Goal: Information Seeking & Learning: Learn about a topic

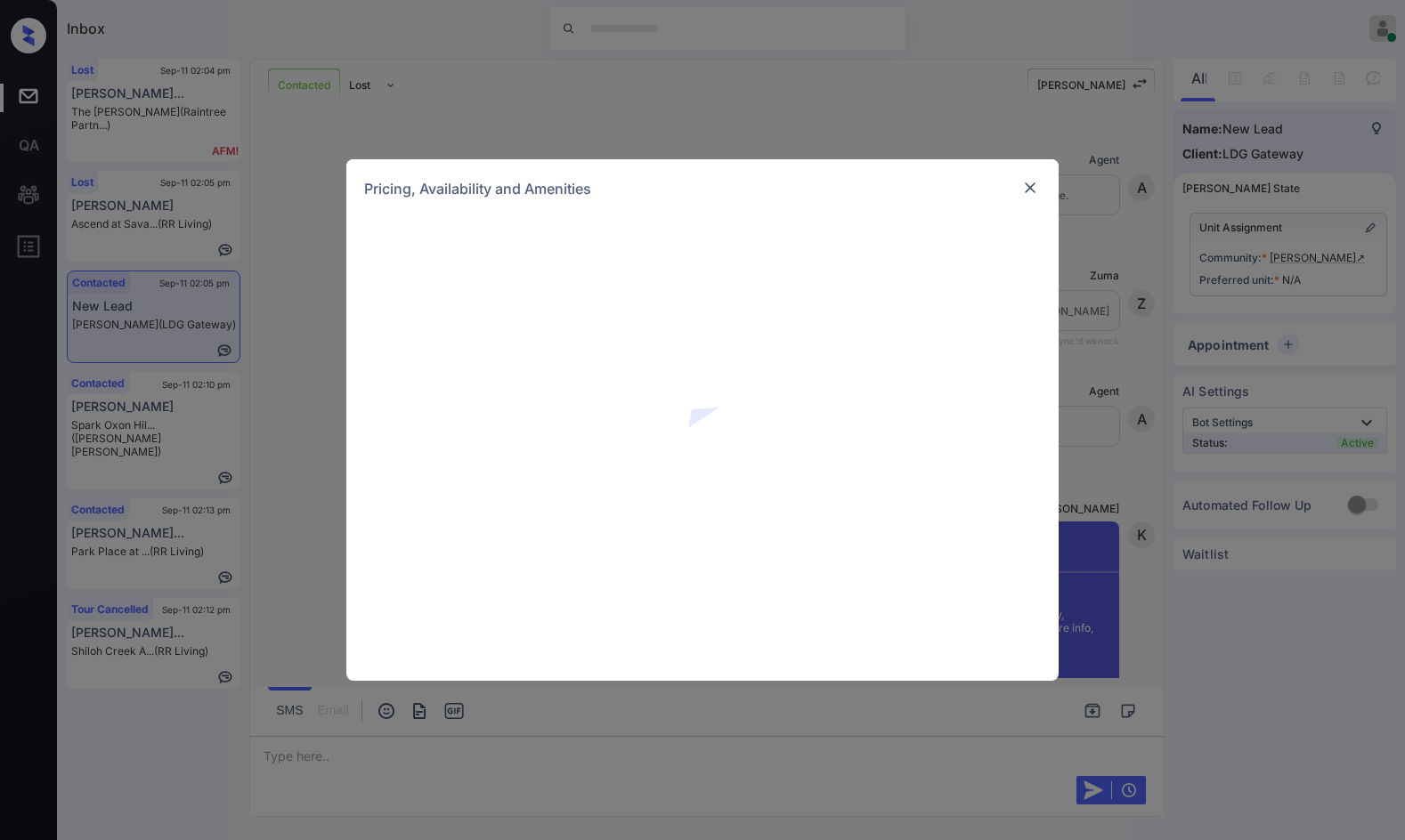
scroll to position [1884, 0]
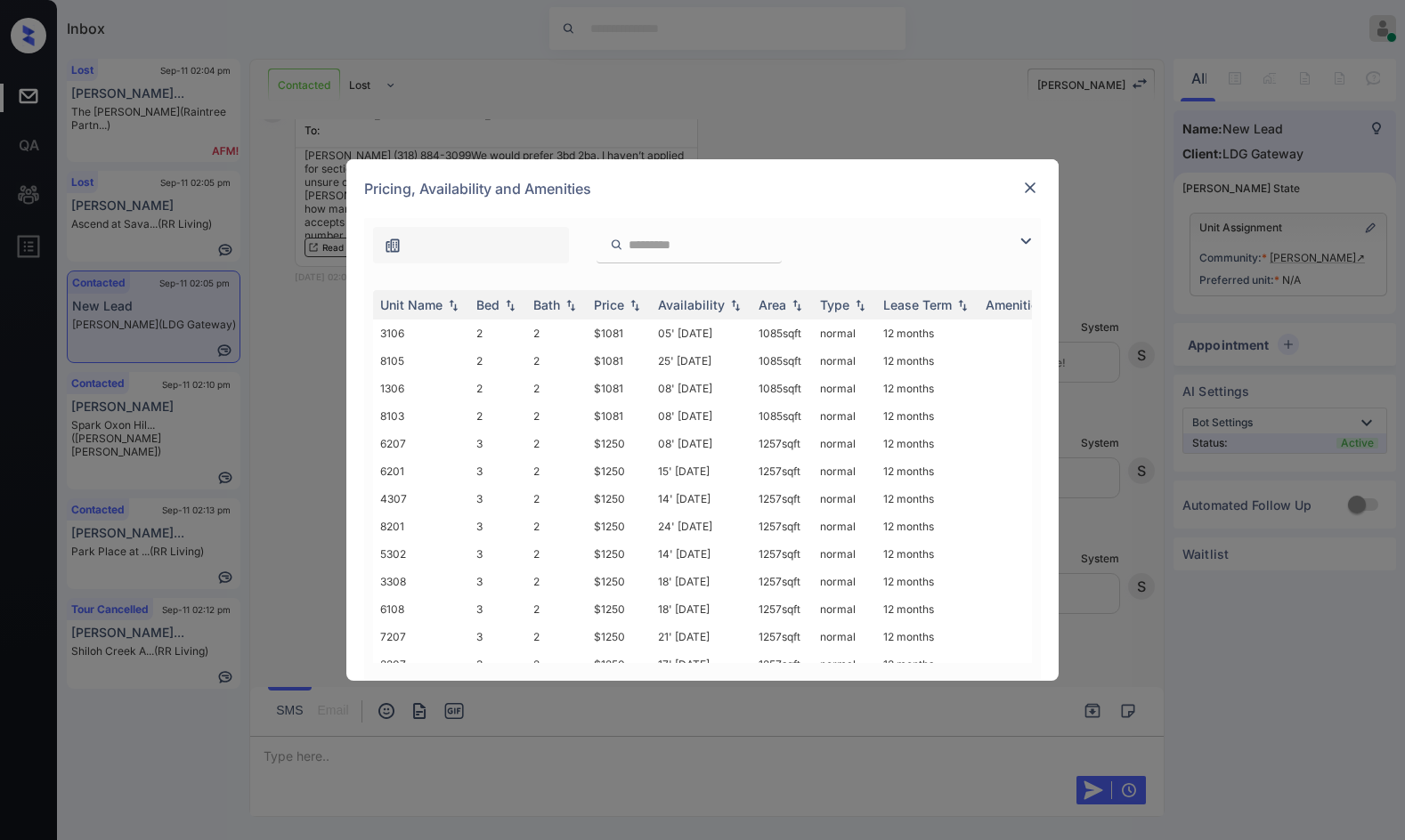
click at [1029, 242] on img at bounding box center [1025, 241] width 21 height 21
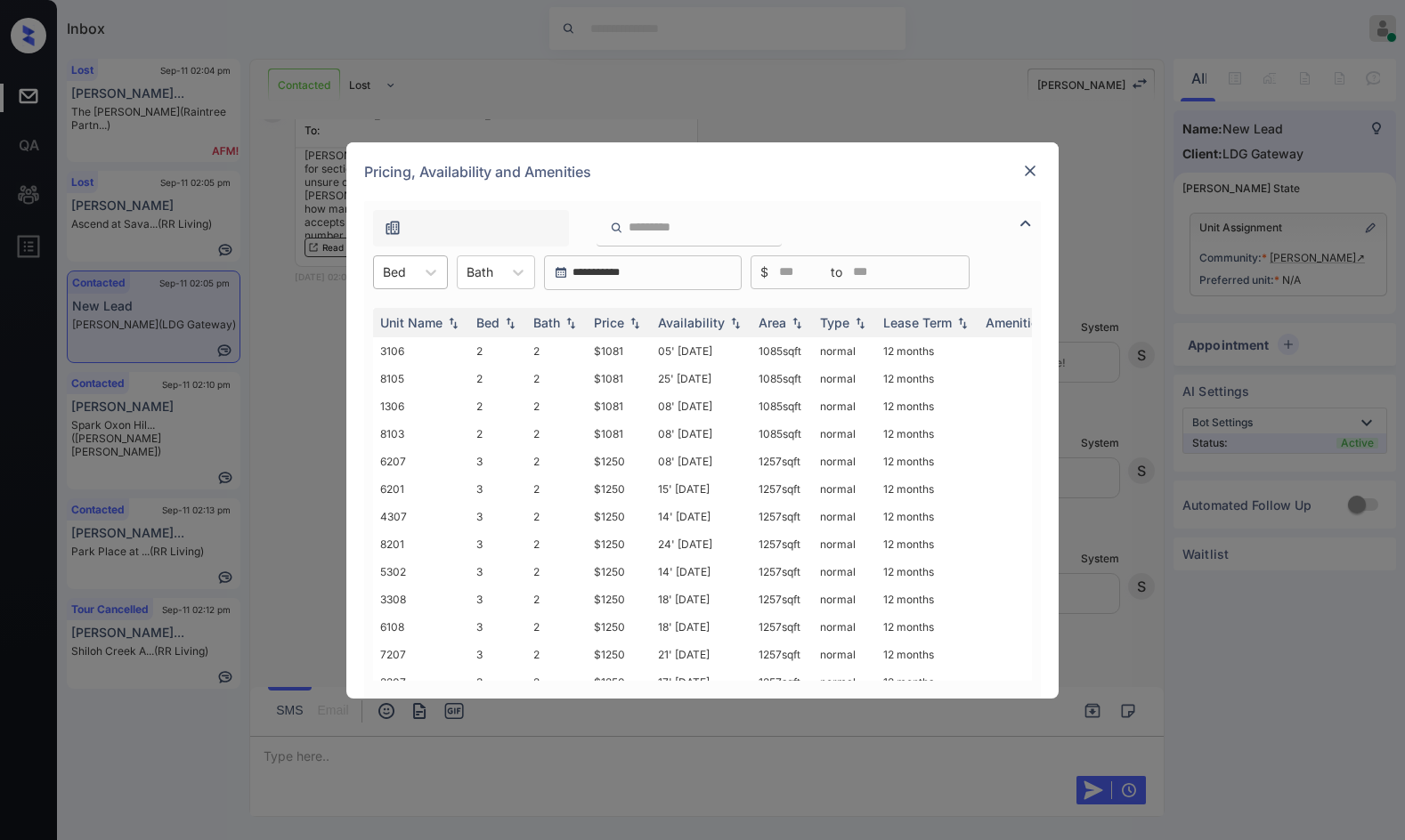
click at [401, 266] on div at bounding box center [394, 272] width 23 height 19
click at [412, 365] on div "2 3" at bounding box center [410, 332] width 75 height 71
click at [417, 351] on div "3" at bounding box center [410, 348] width 75 height 32
click at [636, 322] on img at bounding box center [634, 322] width 18 height 12
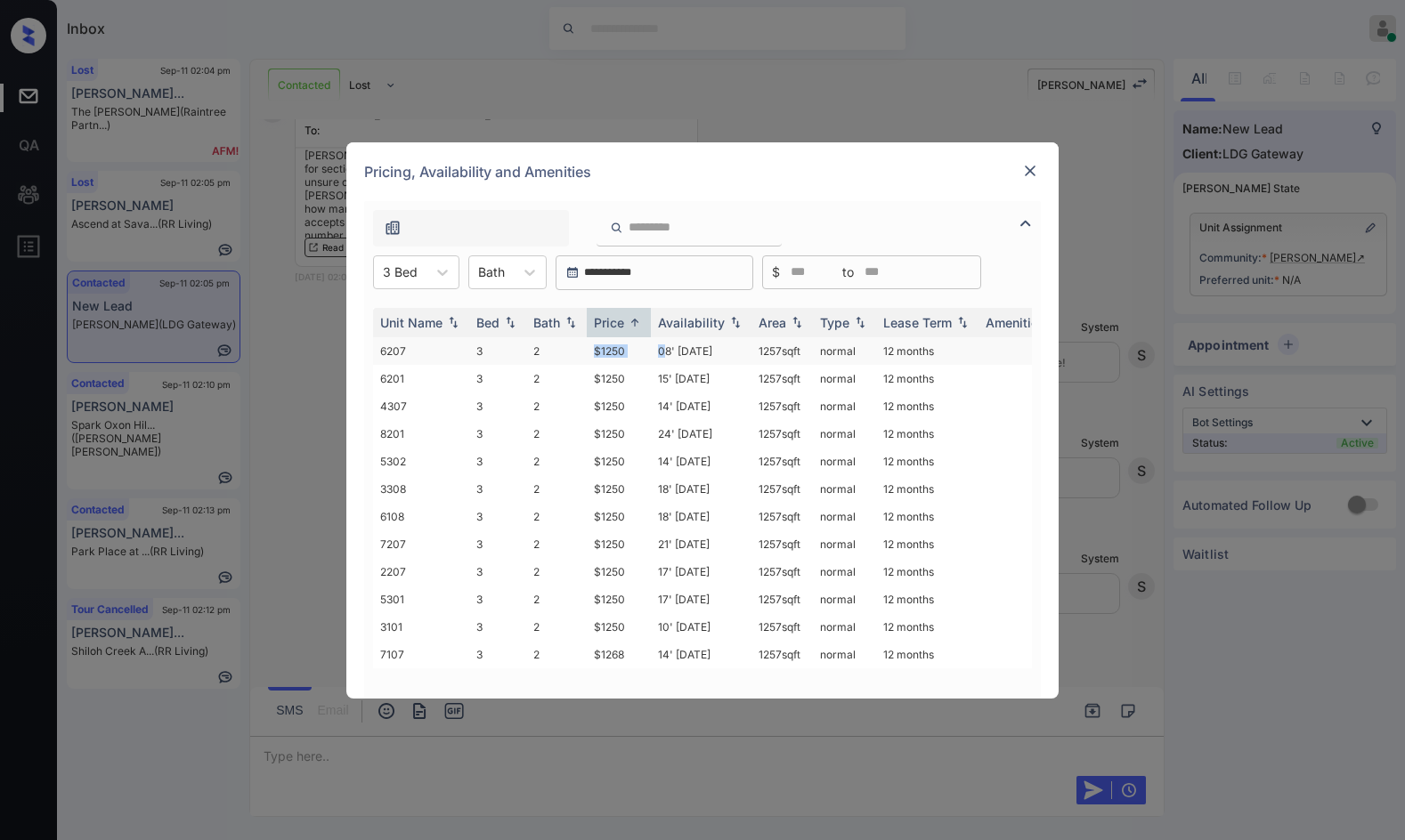
drag, startPoint x: 584, startPoint y: 361, endPoint x: 666, endPoint y: 356, distance: 82.2
click at [666, 356] on tr "6207 3 2 $1250 08' [DATE] sqft normal 12 months" at bounding box center [838, 351] width 930 height 28
click at [666, 356] on td "08' [DATE]" at bounding box center [701, 351] width 101 height 28
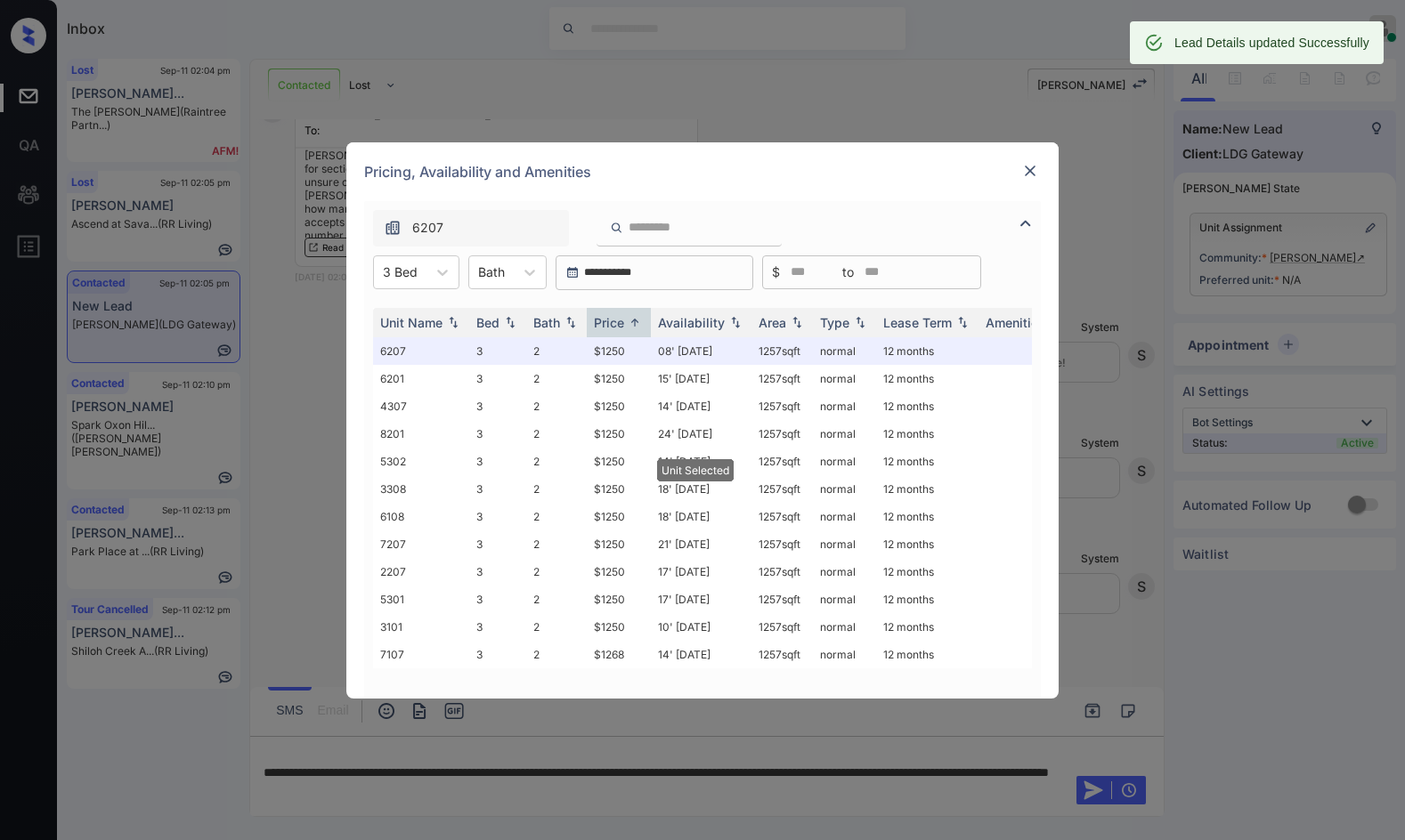
click at [1042, 173] on div "Pricing, Availability and Amenities" at bounding box center [702, 172] width 712 height 59
click at [1031, 170] on img at bounding box center [1029, 171] width 18 height 18
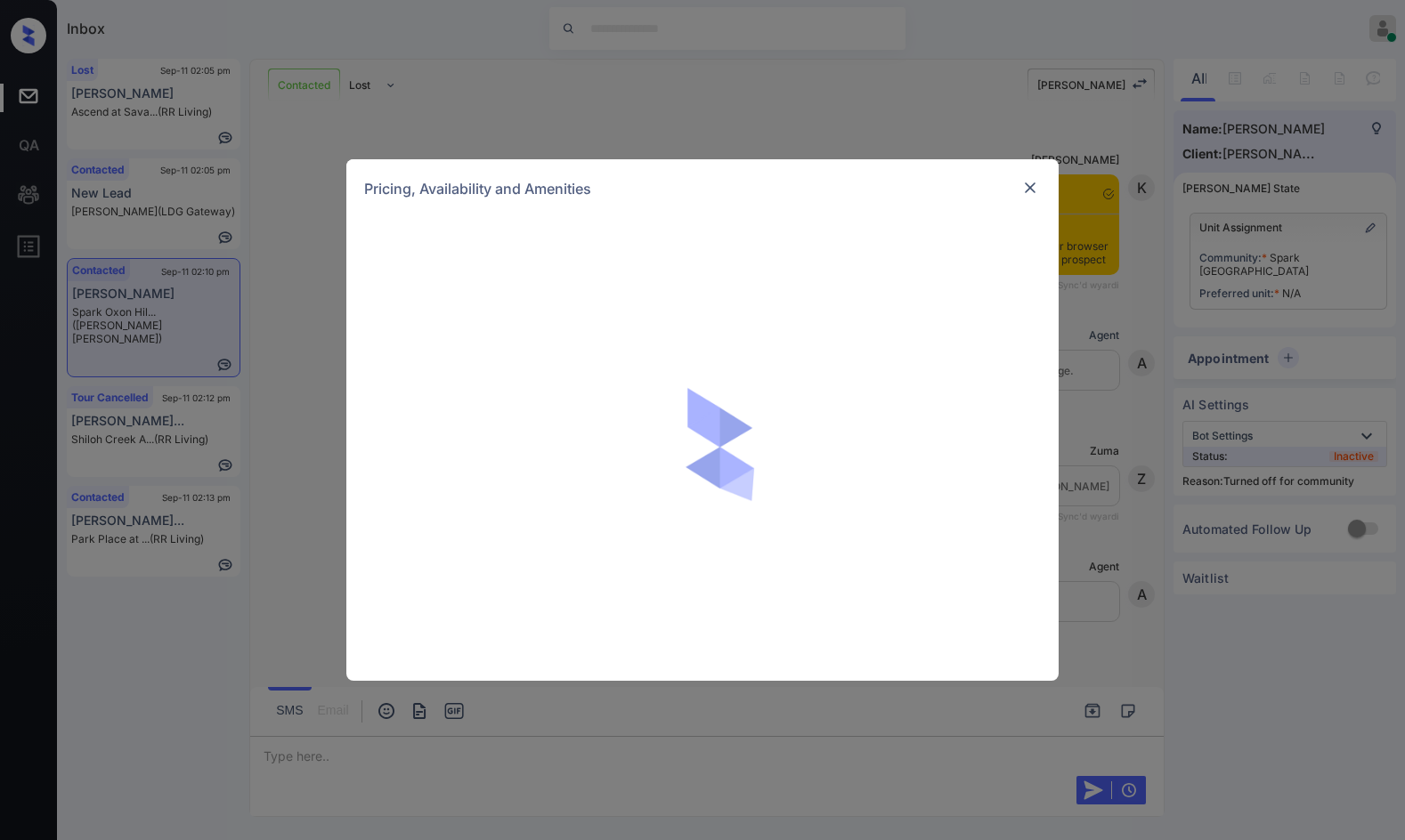
scroll to position [3499, 0]
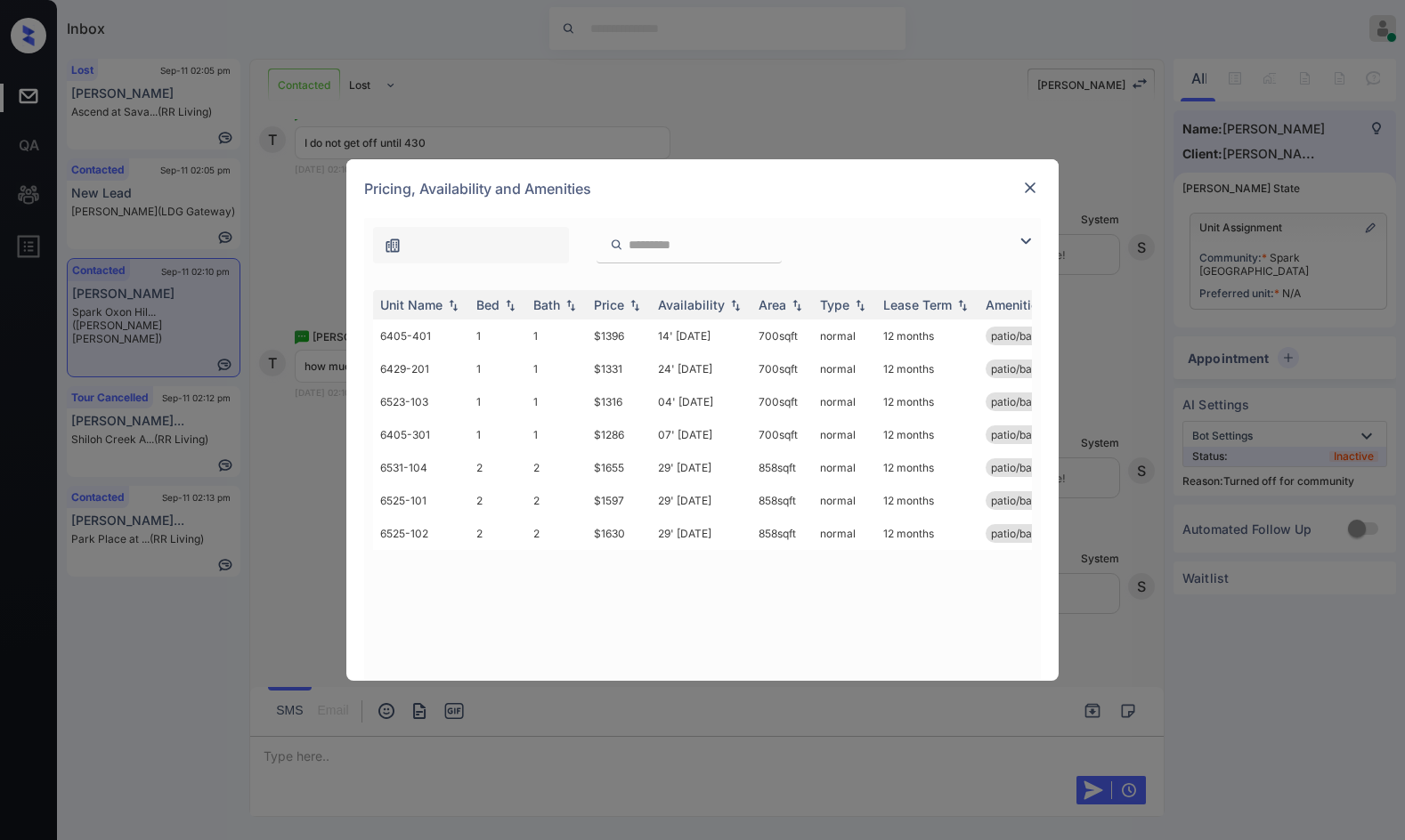
click at [1028, 241] on img at bounding box center [1025, 241] width 21 height 21
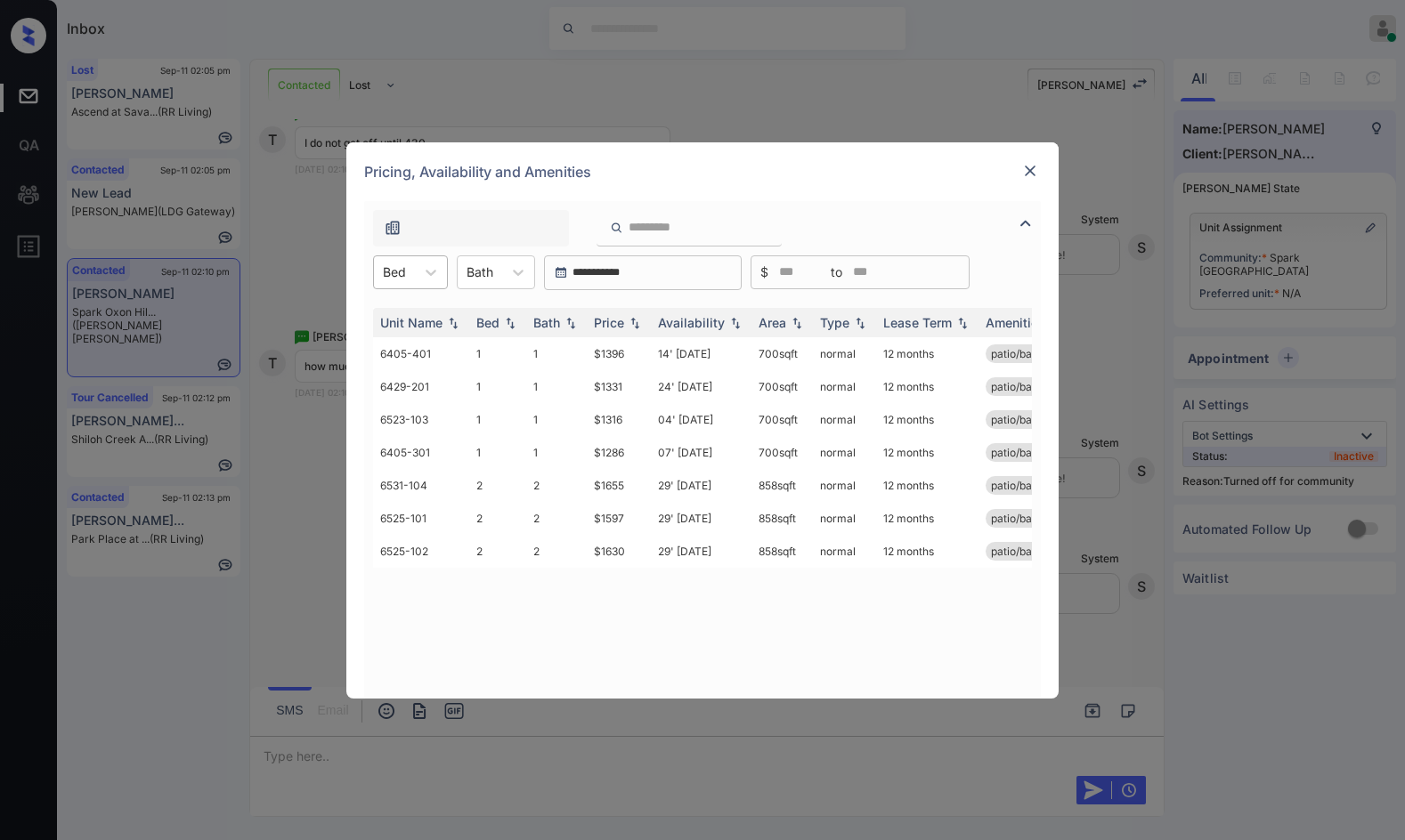
click at [380, 278] on div "Bed" at bounding box center [394, 272] width 41 height 26
click at [425, 349] on div "2" at bounding box center [410, 348] width 75 height 32
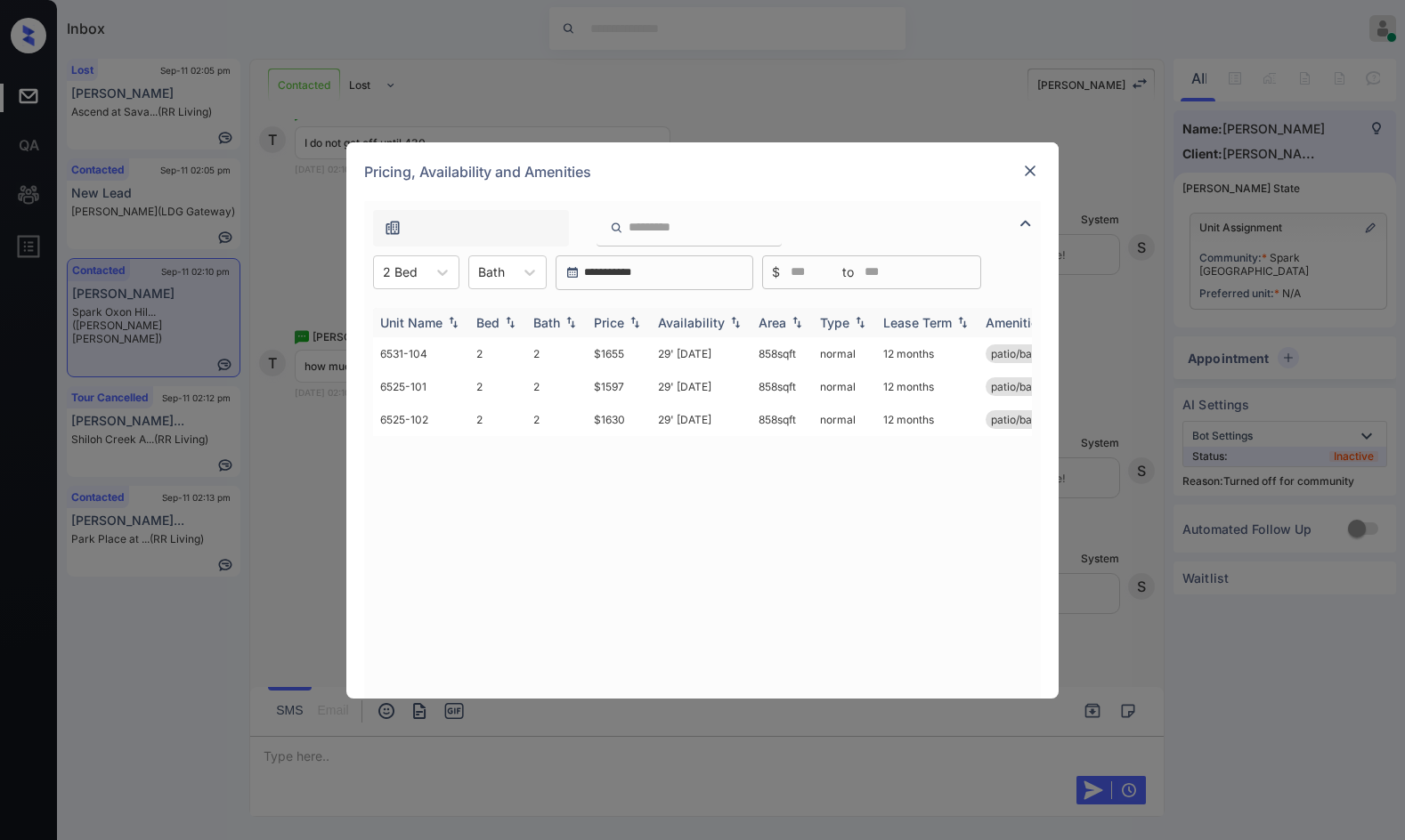
click at [626, 322] on img at bounding box center [634, 322] width 18 height 12
drag, startPoint x: 584, startPoint y: 347, endPoint x: 642, endPoint y: 349, distance: 58.0
click at [642, 349] on tr "6525-101 2 2 $1597 29' Aug 25 858 sqft normal 12 months patio/balcony renovated" at bounding box center [838, 353] width 930 height 33
click at [642, 349] on td "$1597" at bounding box center [618, 353] width 64 height 33
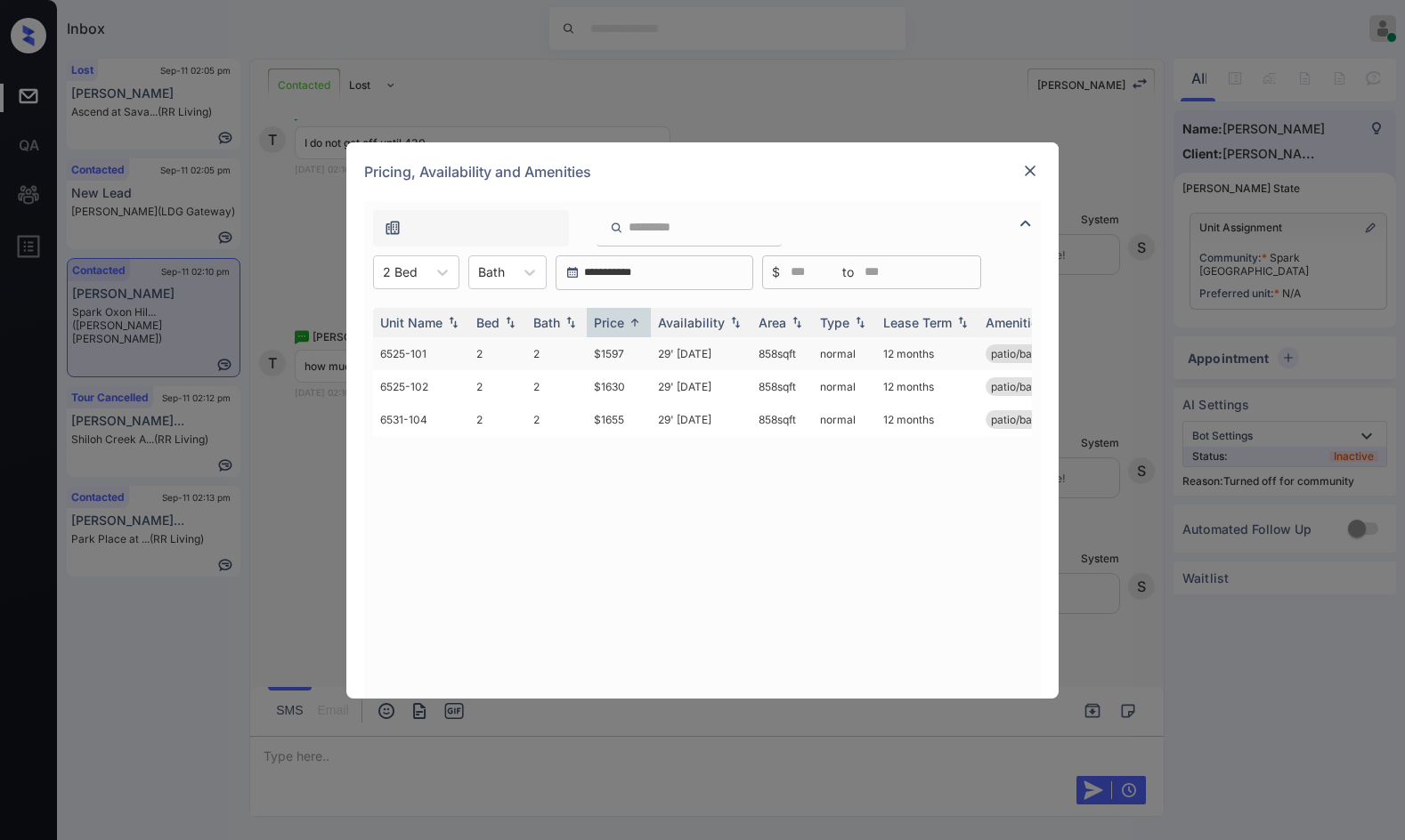
click at [642, 349] on td "$1597" at bounding box center [618, 353] width 64 height 33
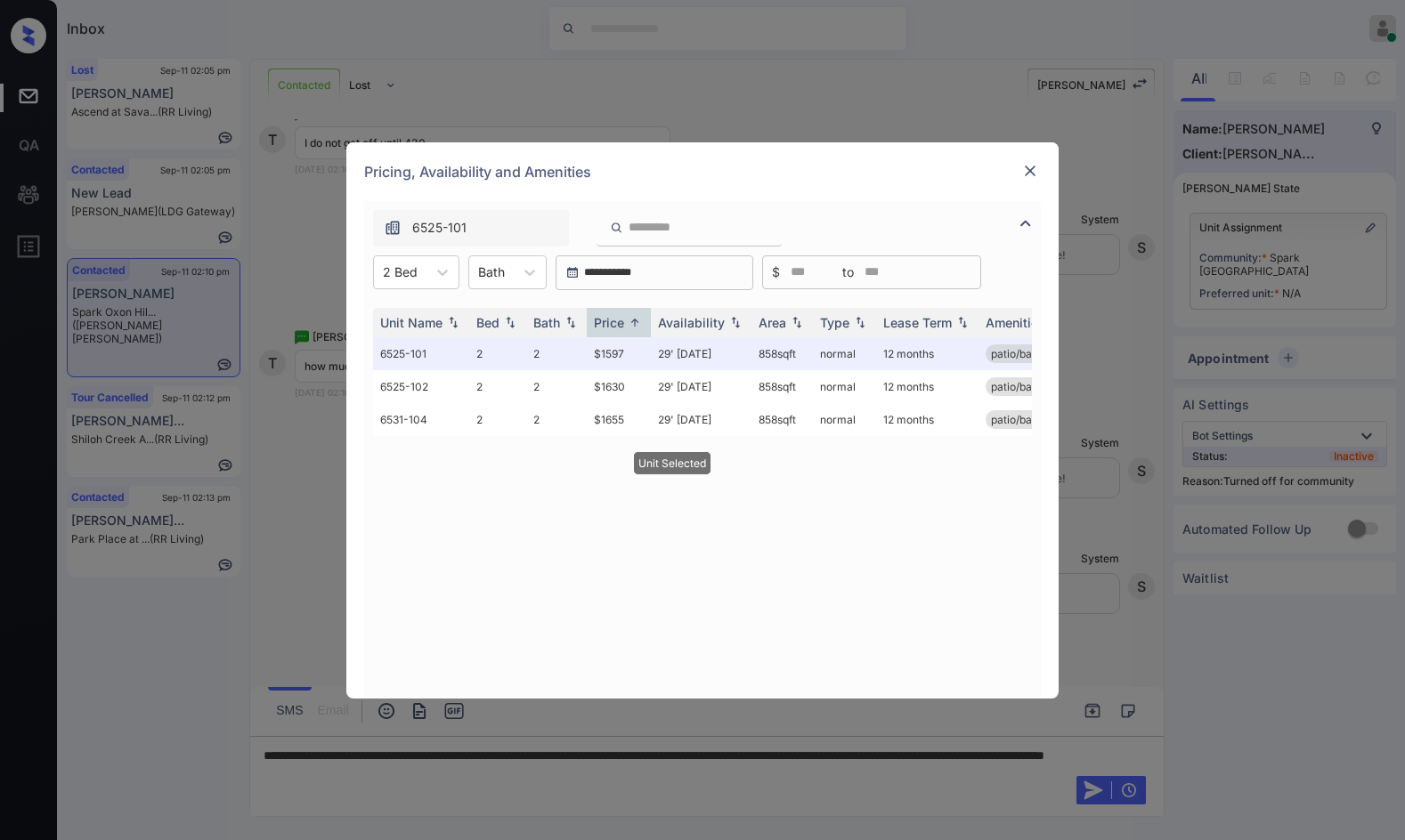
click at [1026, 174] on img at bounding box center [1029, 171] width 18 height 18
